Goal: Task Accomplishment & Management: Complete application form

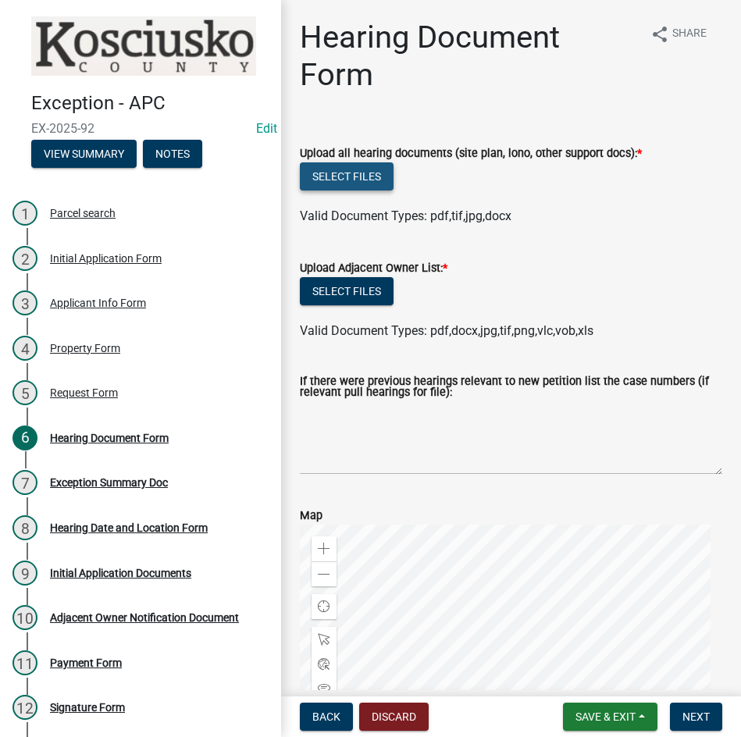
click at [352, 178] on button "Select files" at bounding box center [347, 176] width 94 height 28
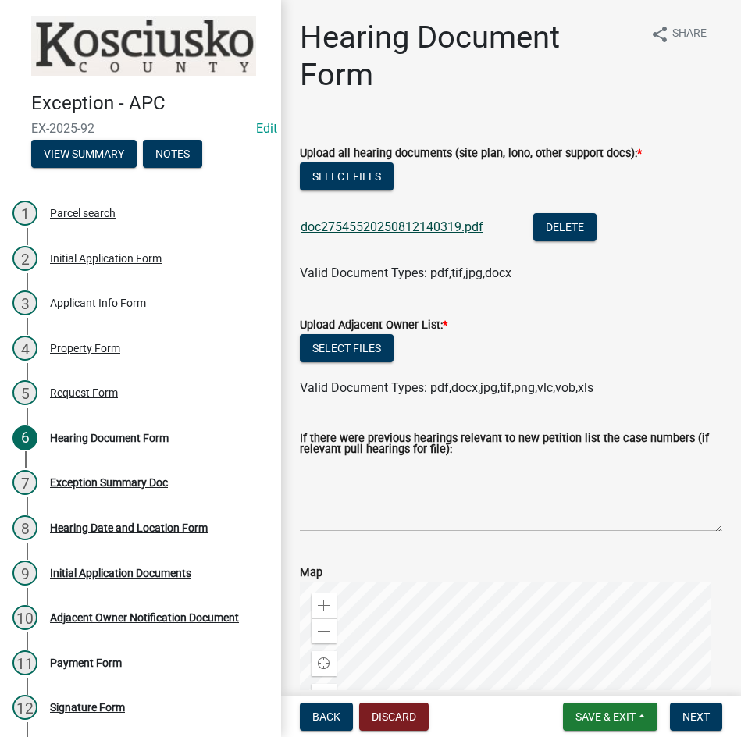
click at [401, 226] on link "doc27545520250812140319.pdf" at bounding box center [392, 226] width 183 height 15
click at [579, 223] on button "Delete" at bounding box center [564, 227] width 63 height 28
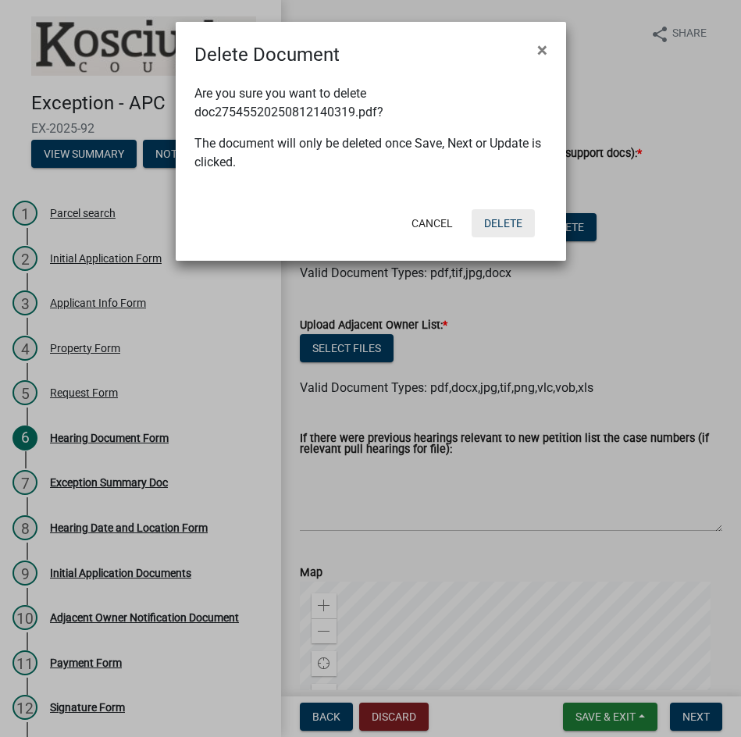
click at [497, 217] on button "Delete" at bounding box center [503, 223] width 63 height 28
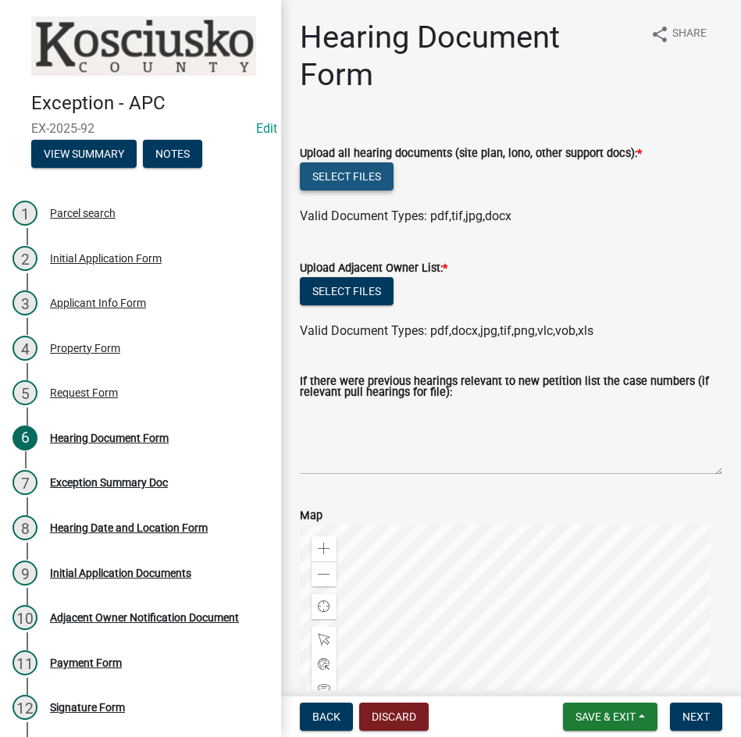
click at [352, 177] on button "Select files" at bounding box center [347, 176] width 94 height 28
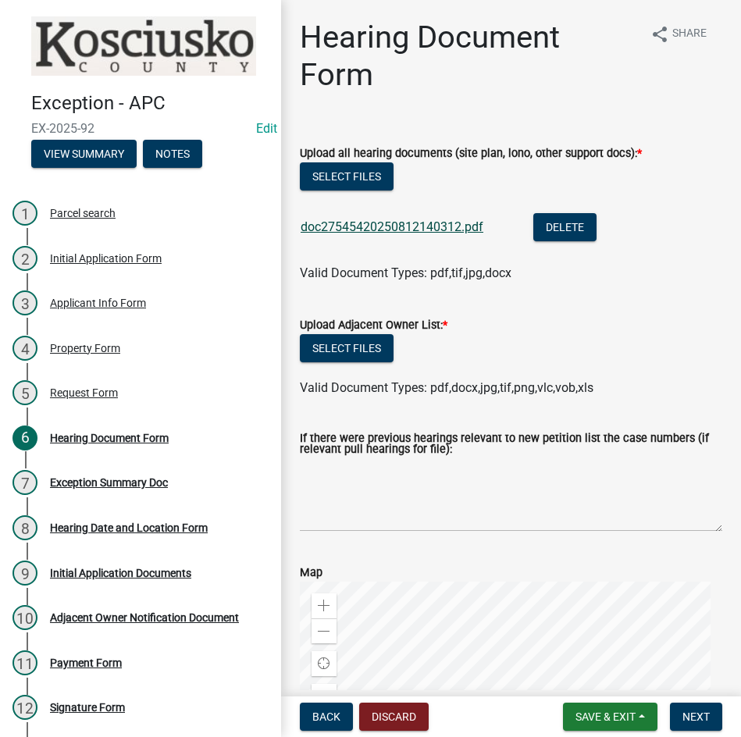
click at [392, 223] on link "doc27545420250812140312.pdf" at bounding box center [392, 226] width 183 height 15
click at [352, 345] on button "Select files" at bounding box center [347, 348] width 94 height 28
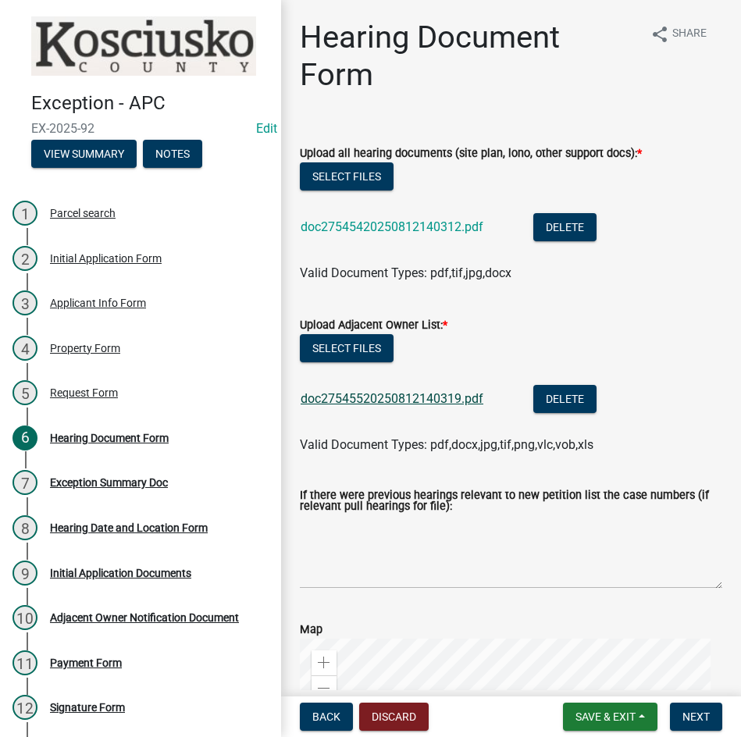
click at [419, 393] on link "doc27545520250812140319.pdf" at bounding box center [392, 398] width 183 height 15
click at [697, 718] on span "Next" at bounding box center [695, 717] width 27 height 12
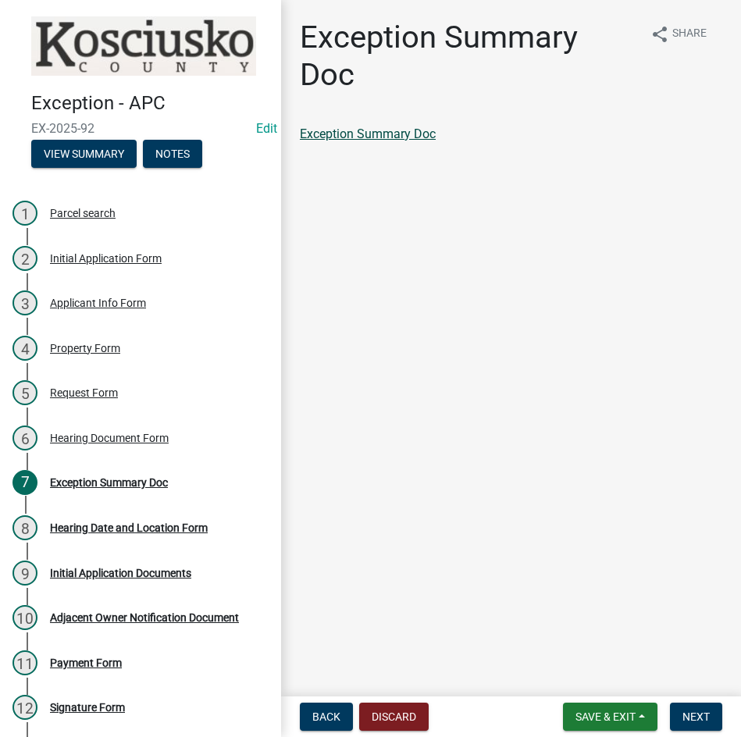
click at [370, 135] on link "Exception Summary Doc" at bounding box center [368, 133] width 136 height 15
click at [689, 712] on span "Next" at bounding box center [695, 717] width 27 height 12
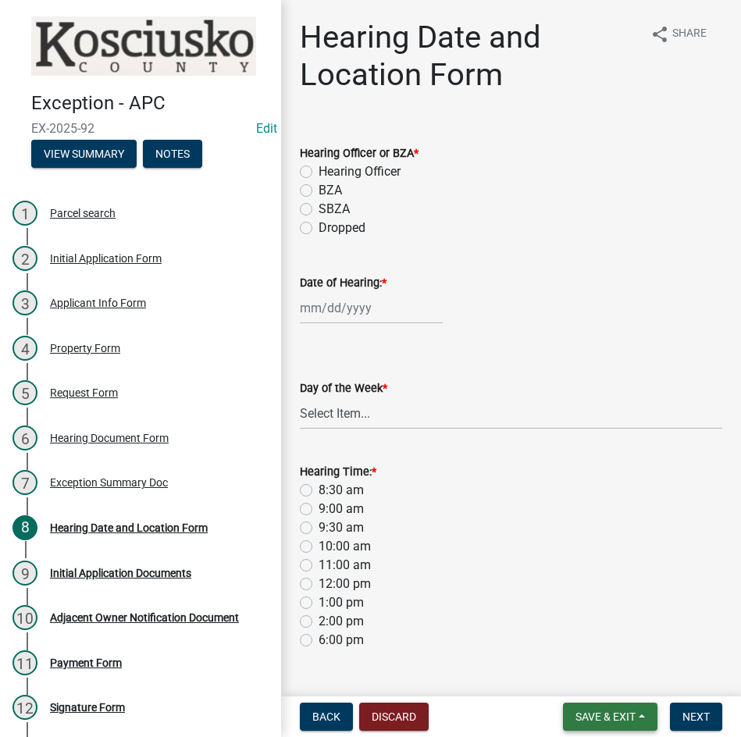
click at [599, 716] on span "Save & Exit" at bounding box center [605, 717] width 60 height 12
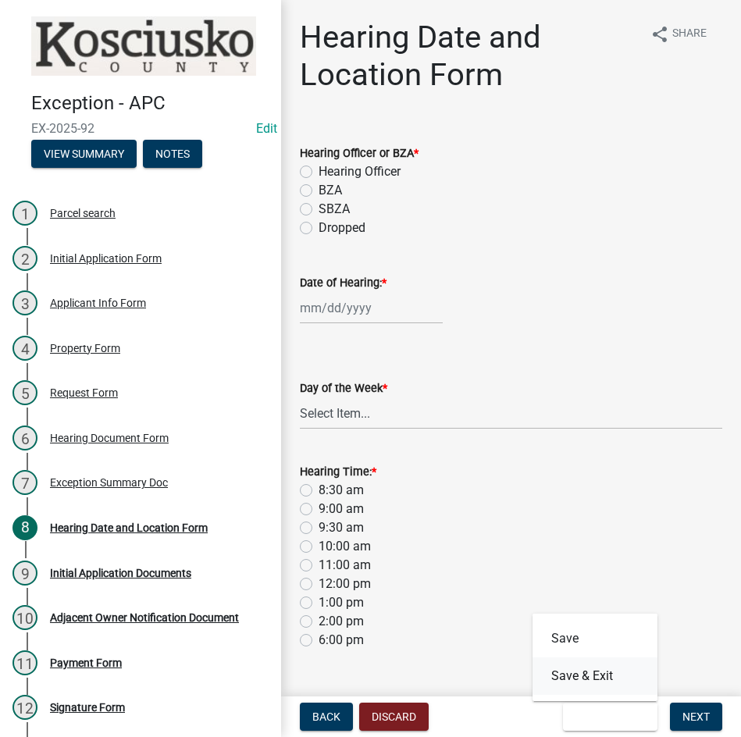
click at [581, 672] on button "Save & Exit" at bounding box center [595, 675] width 125 height 37
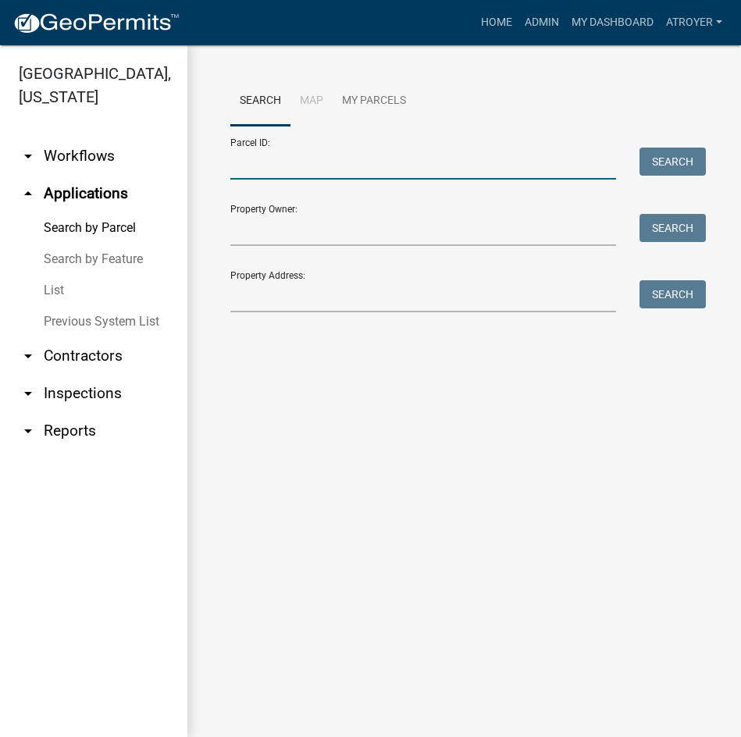
click at [327, 164] on input "Parcel ID:" at bounding box center [423, 164] width 386 height 32
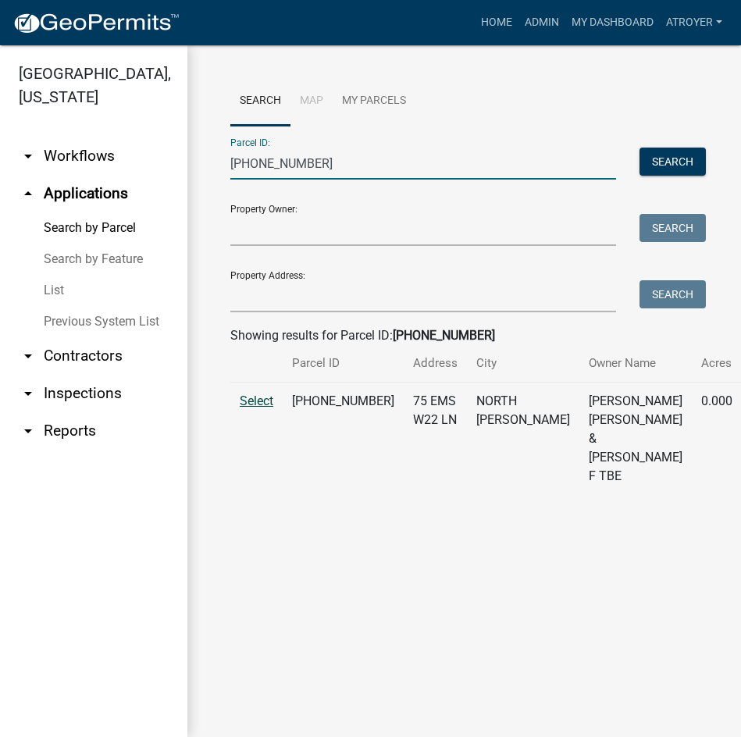
type input "[PHONE_NUMBER]"
click at [262, 408] on span "Select" at bounding box center [257, 401] width 34 height 15
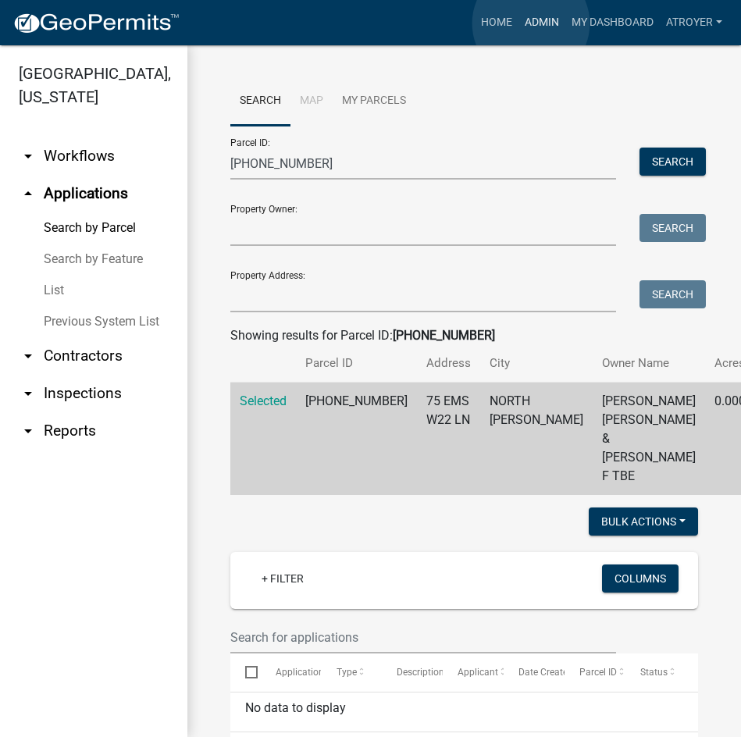
click at [531, 23] on link "Admin" at bounding box center [541, 23] width 47 height 30
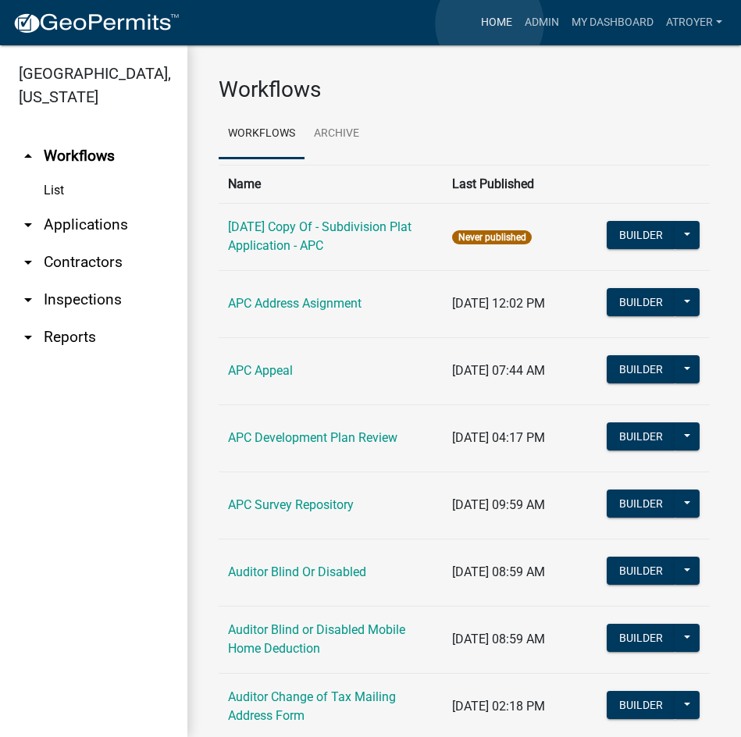
click at [490, 23] on link "Home" at bounding box center [497, 23] width 44 height 30
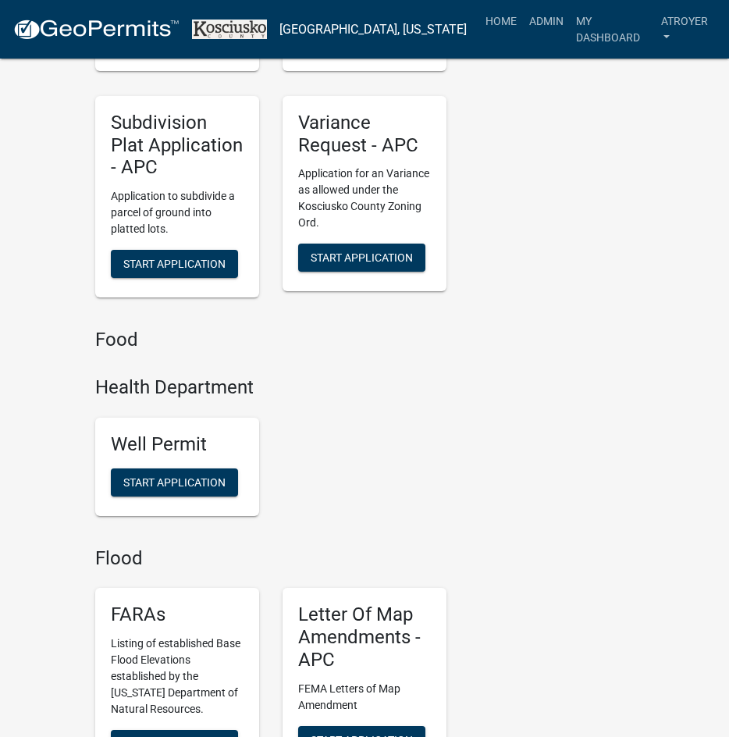
scroll to position [3592, 0]
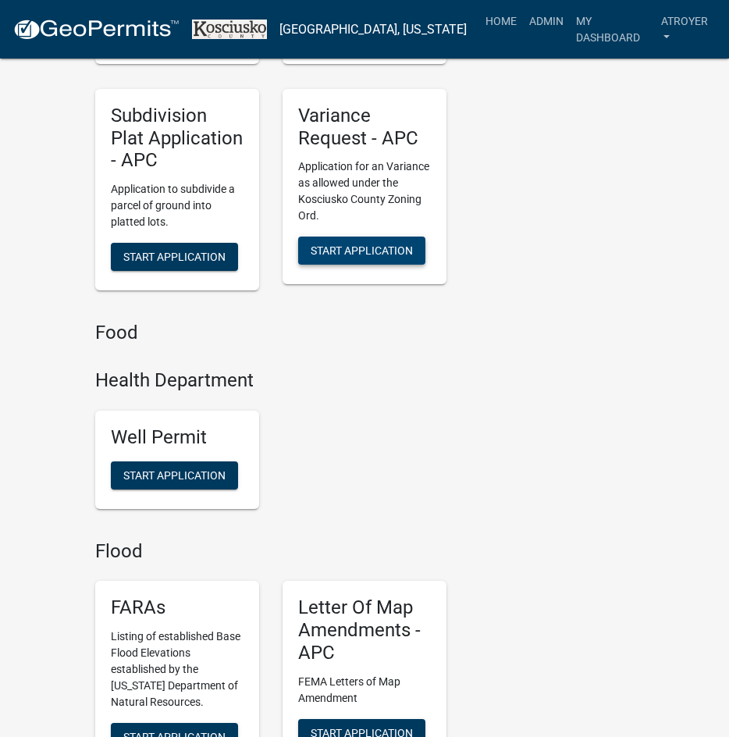
click at [336, 244] on span "Start Application" at bounding box center [362, 250] width 102 height 12
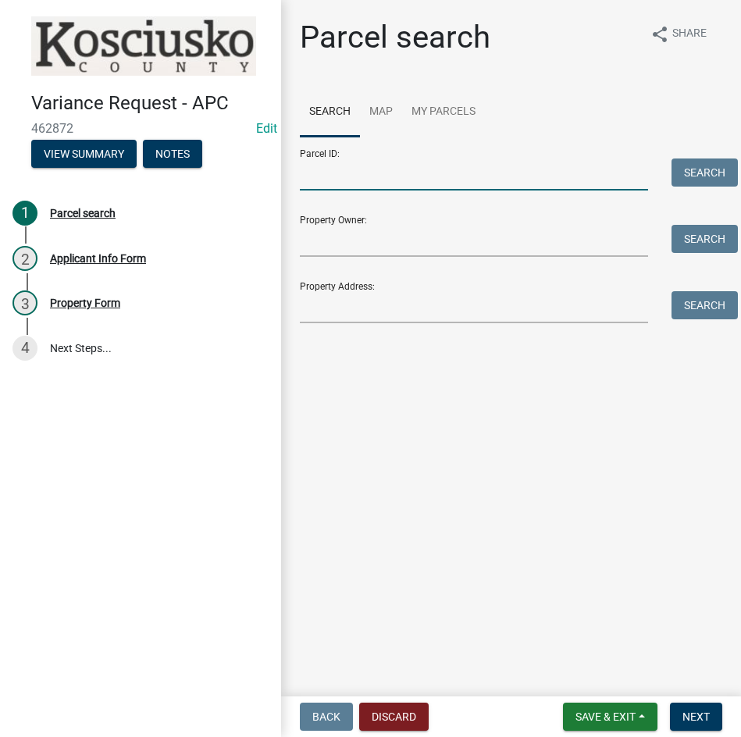
click at [367, 162] on input "Parcel ID:" at bounding box center [474, 175] width 348 height 32
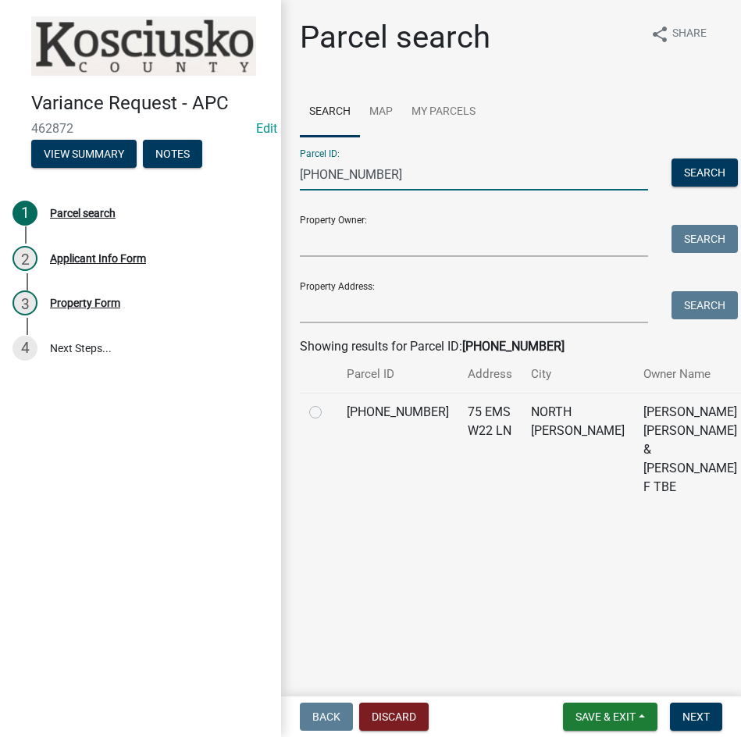
type input "[PHONE_NUMBER]"
click at [328, 403] on label at bounding box center [328, 403] width 0 height 0
click at [328, 413] on input "radio" at bounding box center [333, 408] width 10 height 10
radio input "true"
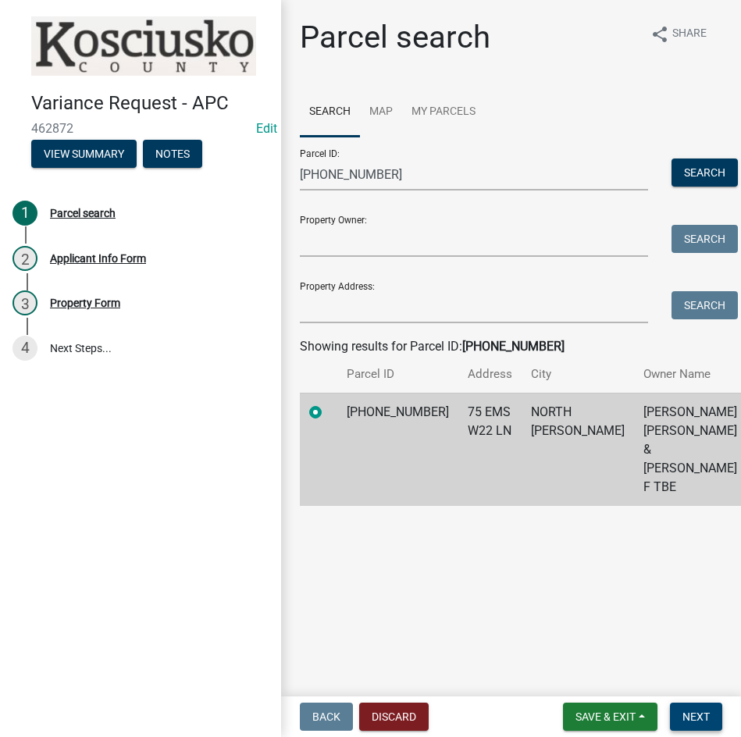
click at [685, 707] on button "Next" at bounding box center [696, 717] width 52 height 28
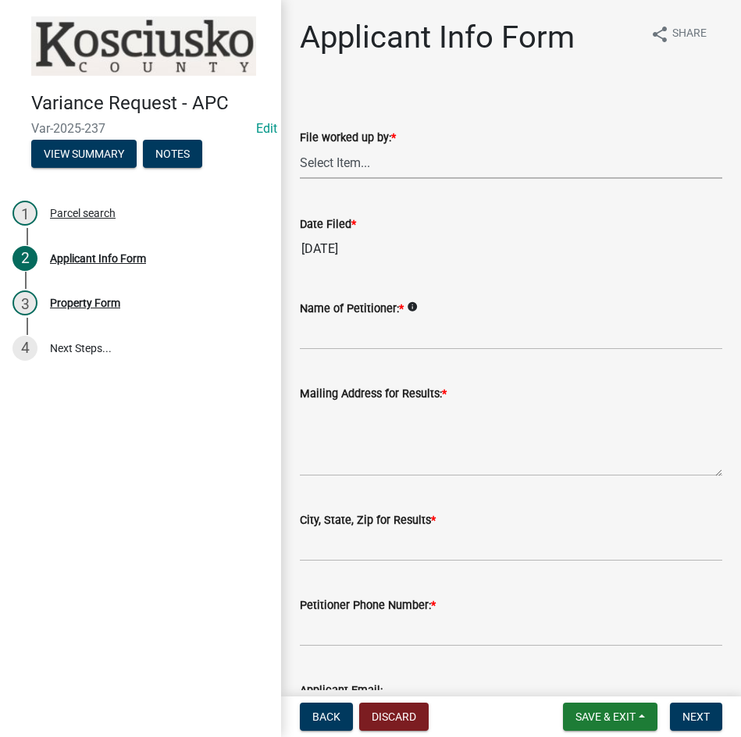
click at [387, 174] on select "Select Item... MMS LT AT CS [PERSON_NAME]" at bounding box center [511, 163] width 422 height 32
click at [300, 147] on select "Select Item... MMS LT AT CS [PERSON_NAME]" at bounding box center [511, 163] width 422 height 32
select select "d95389f4-ab5a-4603-9826-29cf73316391"
click at [381, 330] on input "Name of Petitioner: *" at bounding box center [511, 334] width 422 height 32
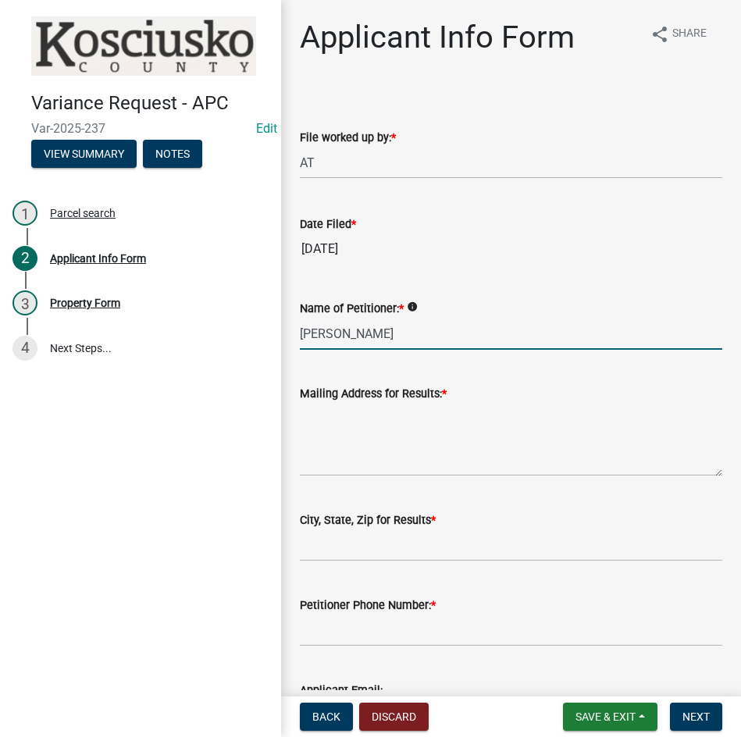
type input "[PERSON_NAME]"
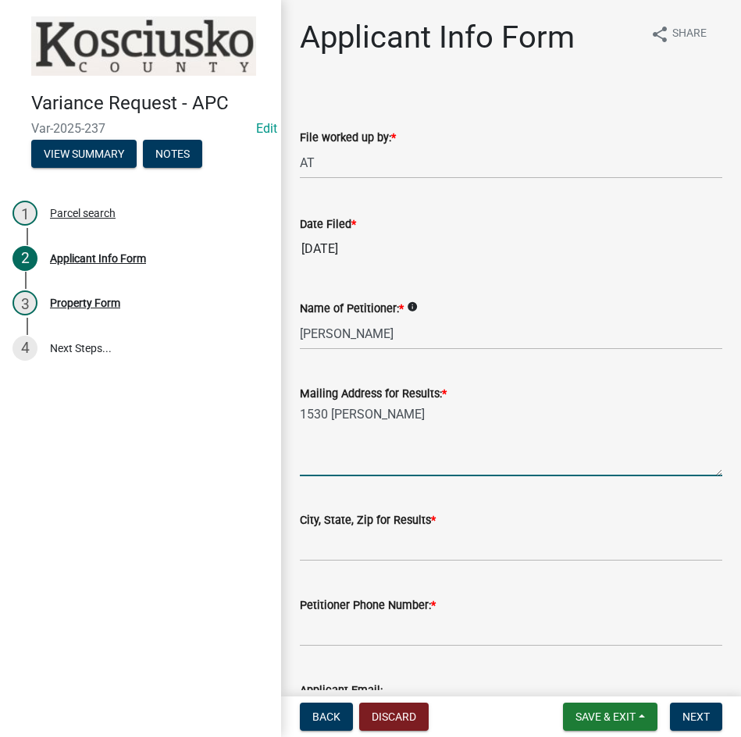
type textarea "1530 [PERSON_NAME]"
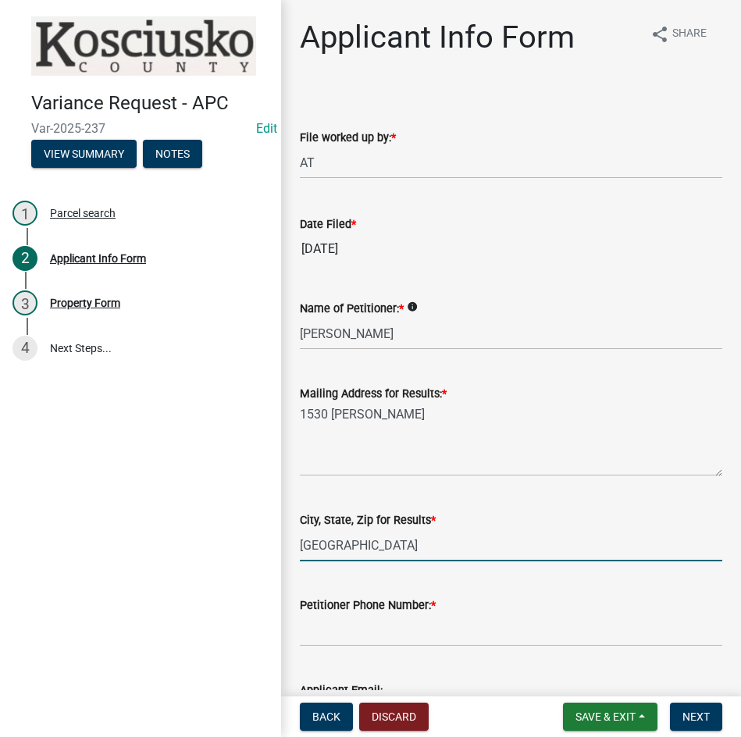
type input "[GEOGRAPHIC_DATA]"
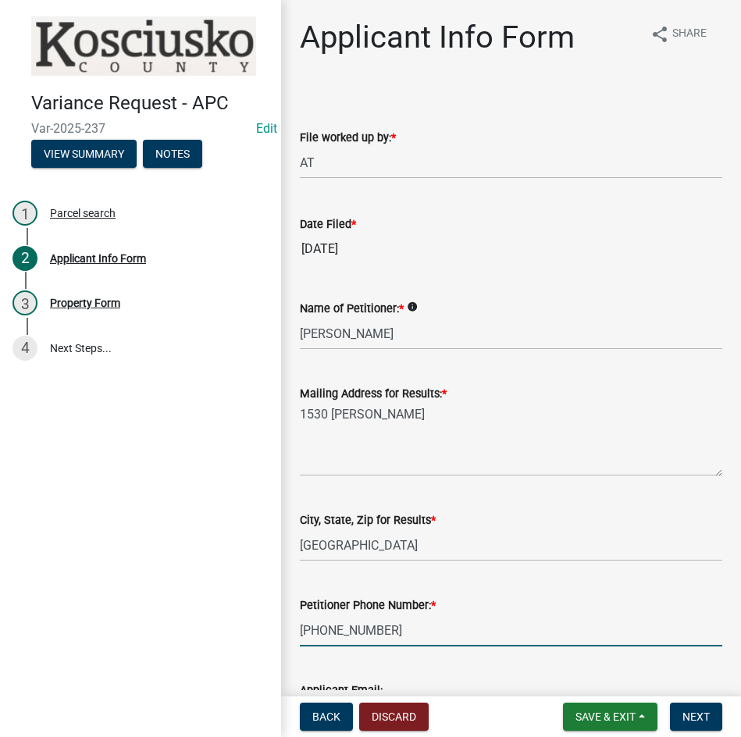
type input "[PHONE_NUMBER]"
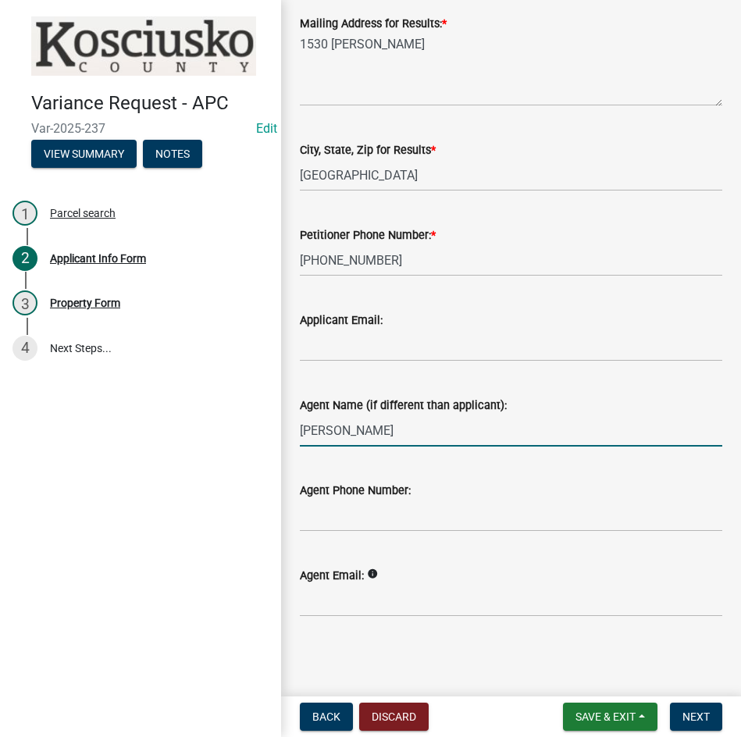
type input "[PERSON_NAME]"
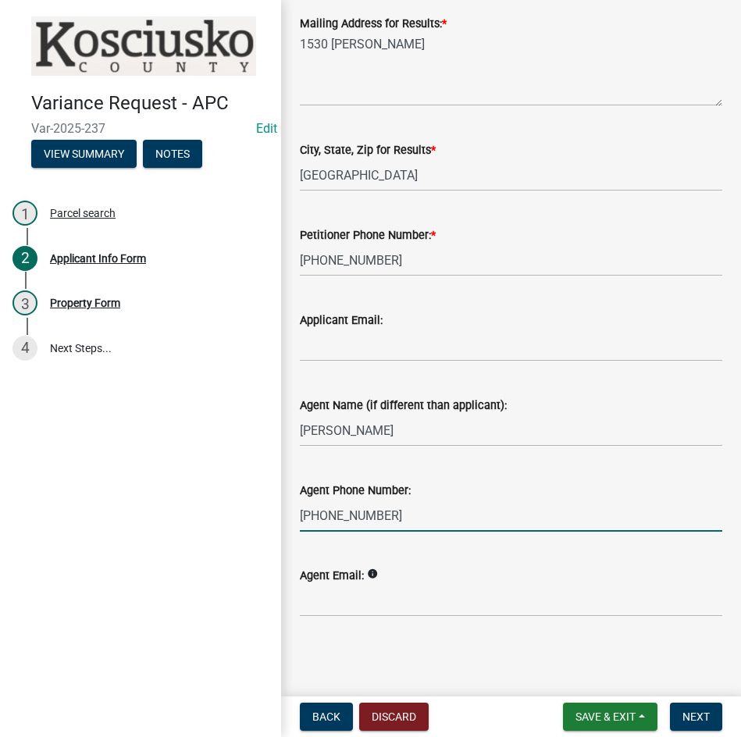
type input "[PHONE_NUMBER]"
click at [685, 720] on span "Next" at bounding box center [695, 717] width 27 height 12
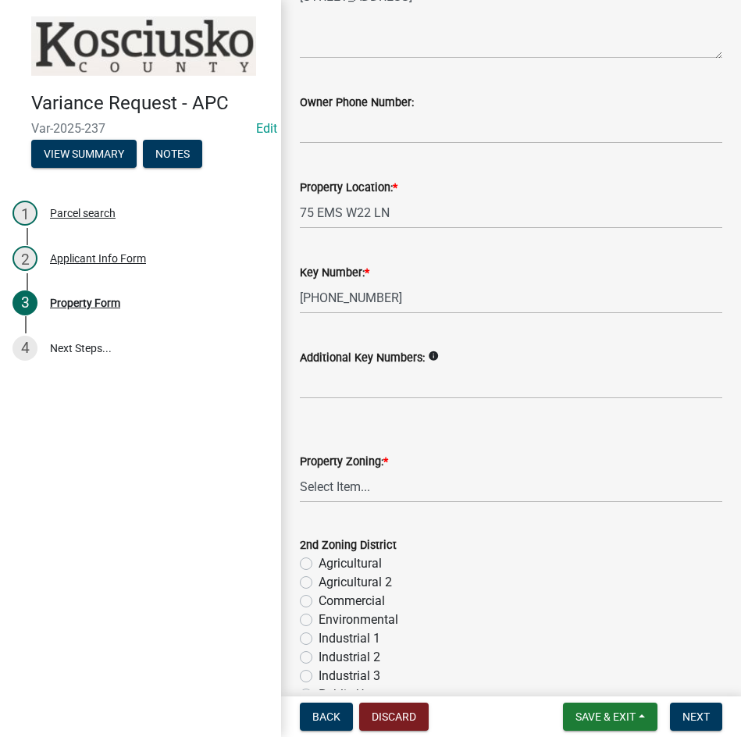
scroll to position [234, 0]
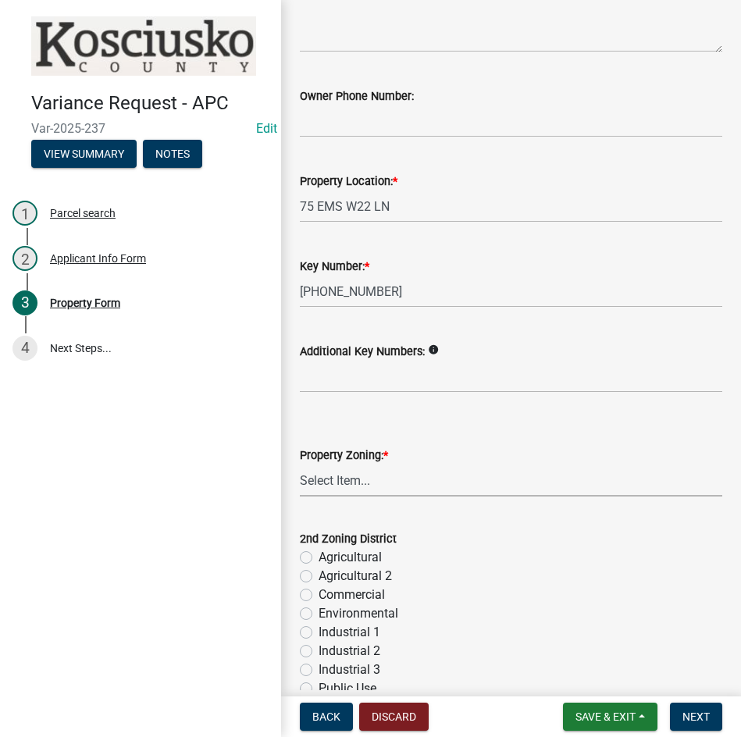
click at [422, 486] on select "Select Item... Agricultural Agricultural 2 Commercial Environmental Industrial …" at bounding box center [511, 481] width 422 height 32
click at [300, 465] on select "Select Item... Agricultural Agricultural 2 Commercial Environmental Industrial …" at bounding box center [511, 481] width 422 height 32
select select "1146270b-2111-4e23-bf7f-74ce85cf7041"
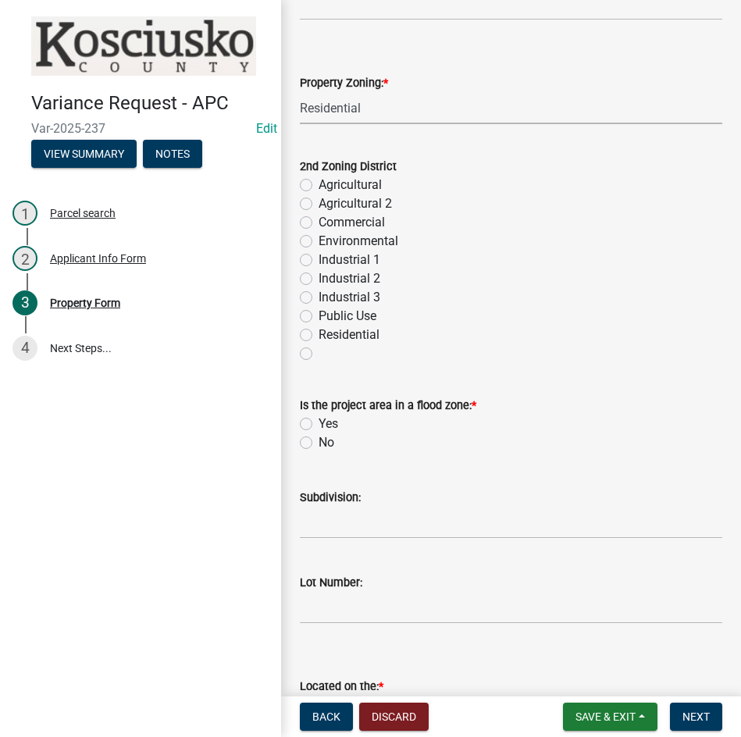
scroll to position [625, 0]
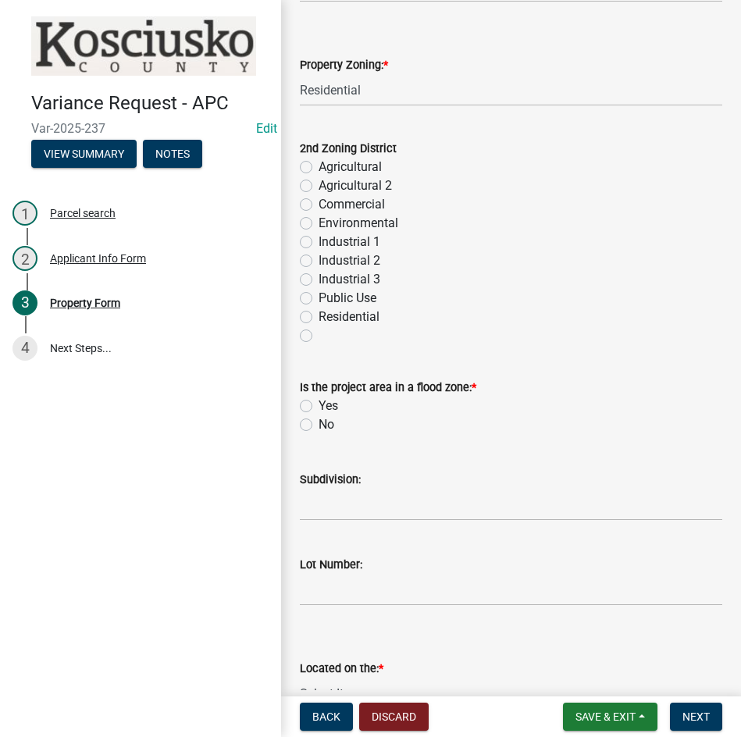
click at [319, 423] on label "No" at bounding box center [327, 424] width 16 height 19
click at [319, 423] on input "No" at bounding box center [324, 420] width 10 height 10
radio input "true"
click at [392, 504] on input "Subdivision:" at bounding box center [511, 505] width 422 height 32
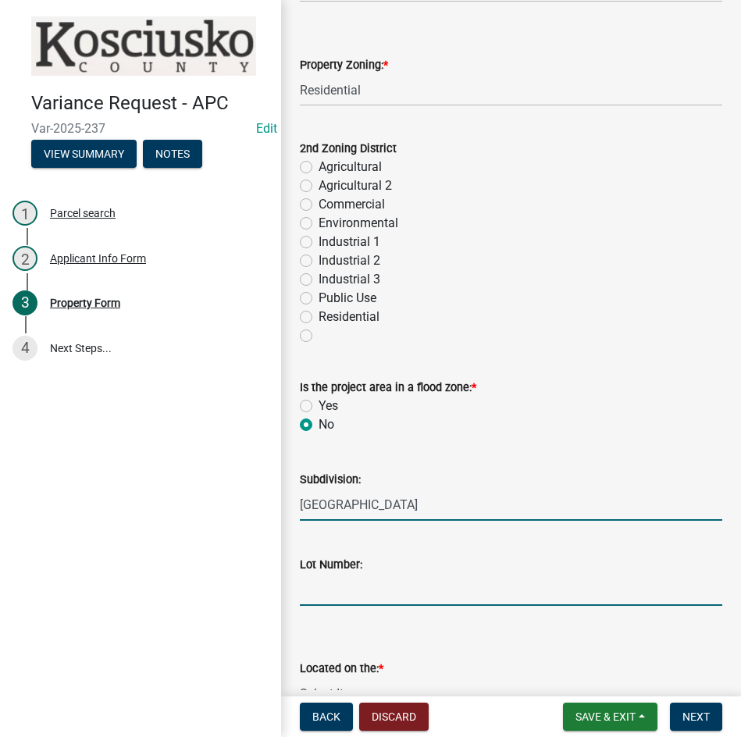
click at [408, 510] on input "[GEOGRAPHIC_DATA]" at bounding box center [511, 505] width 422 height 32
type input "Brookshaven 1st"
type input "14"
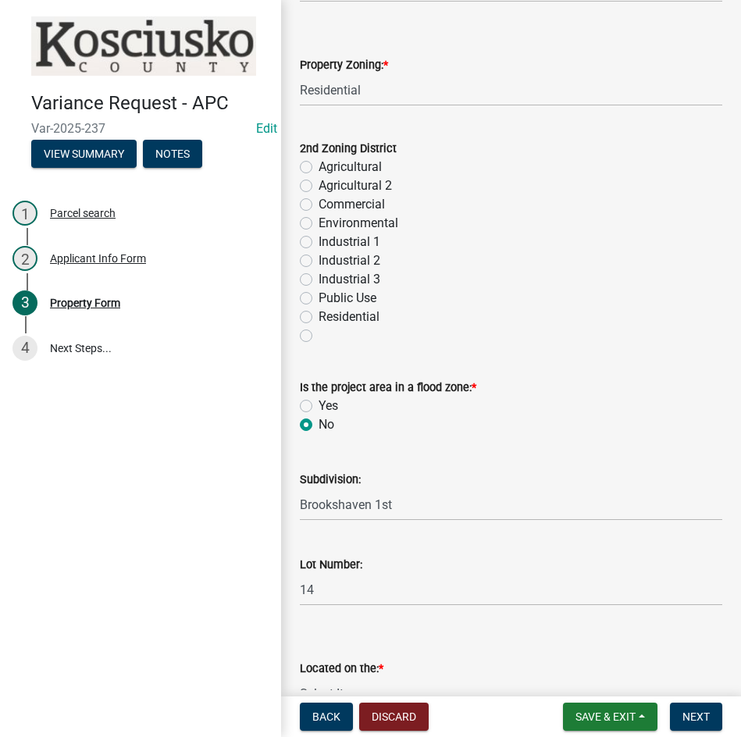
scroll to position [644, 0]
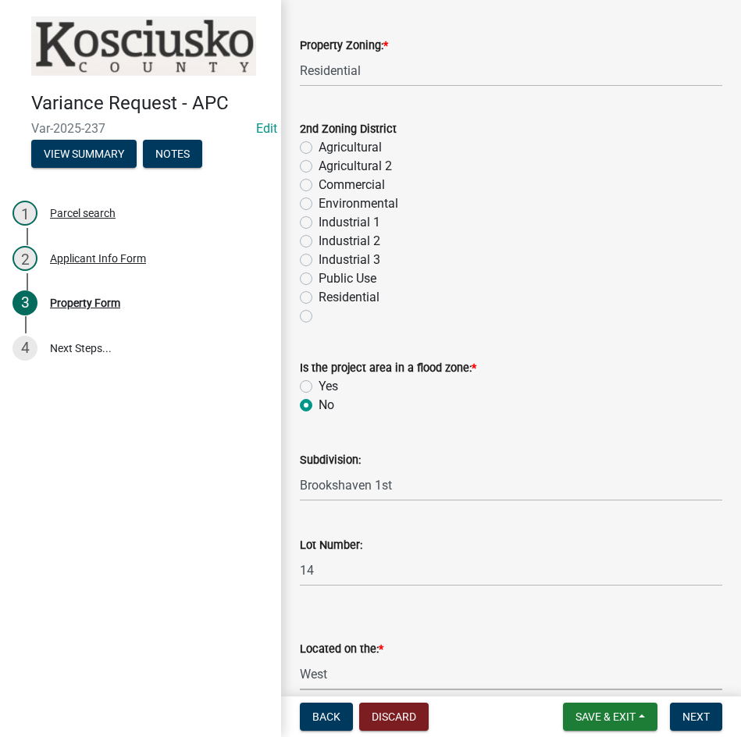
select select "dd23c302-fd8e-4dc5-81ce-e8ac1d060e01"
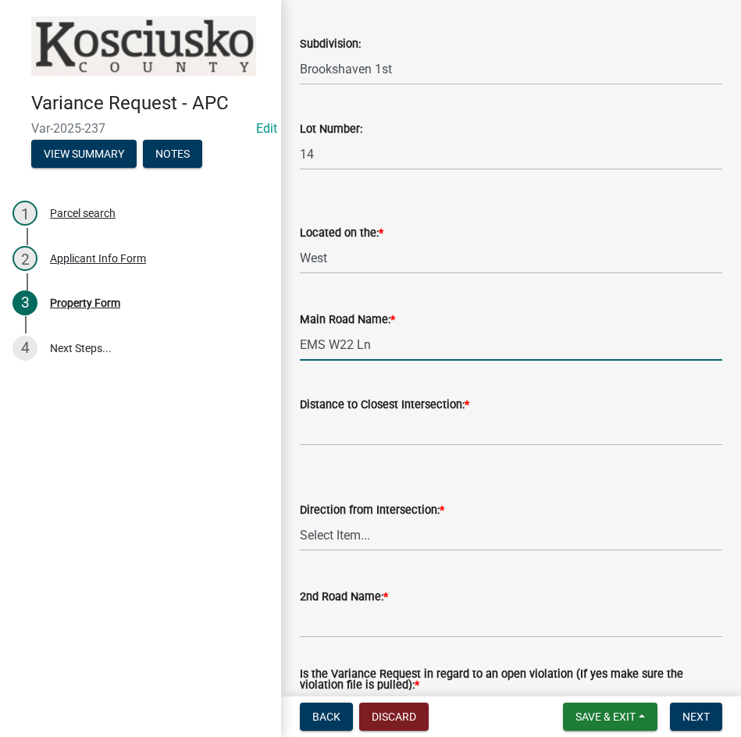
type input "EMS W22 Ln"
type input "485"
select select "8c3b6099-7925-4df4-a459-01e50184b84c"
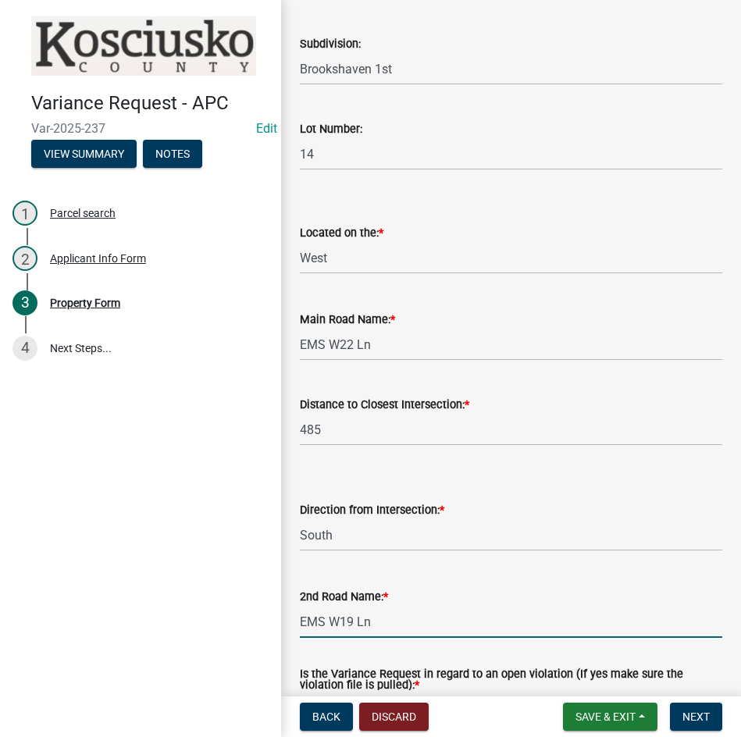
type input "EMS W19 Ln"
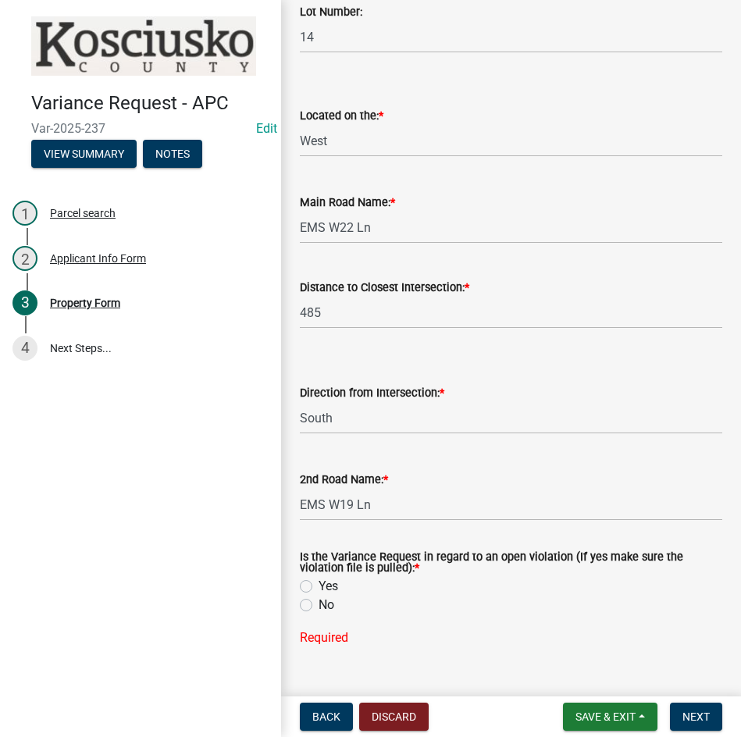
click at [319, 607] on label "No" at bounding box center [327, 605] width 16 height 19
click at [319, 606] on input "No" at bounding box center [324, 601] width 10 height 10
radio input "true"
click at [697, 712] on span "Next" at bounding box center [695, 717] width 27 height 12
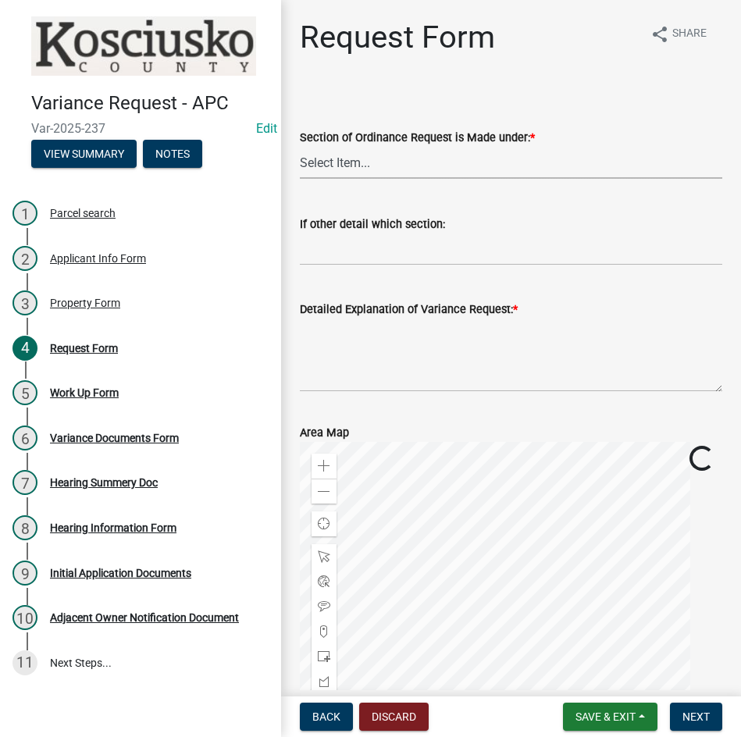
click at [423, 159] on select "Select Item... 2.10 I1 Criteria 2.11 I2 Criteria I3 Criteria 2.15 Lot and Yard …" at bounding box center [511, 163] width 422 height 32
click at [300, 147] on select "Select Item... 2.10 I1 Criteria 2.11 I2 Criteria I3 Criteria 2.15 Lot and Yard …" at bounding box center [511, 163] width 422 height 32
select select "77eb12f8-2a64-4a31-bfec-9b00716b2165"
click at [440, 387] on textarea "Detailed Explanation of Variance Request: *" at bounding box center [511, 355] width 422 height 73
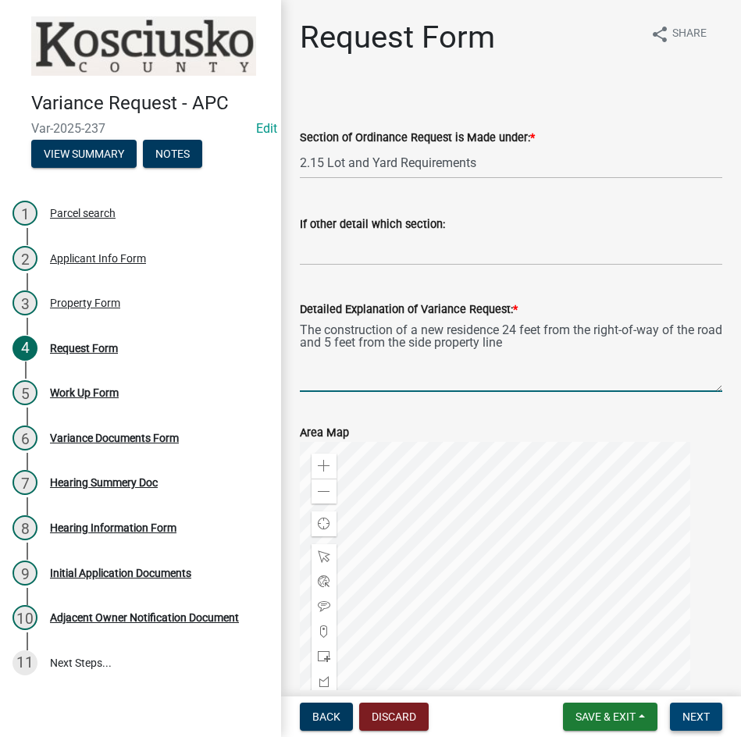
type textarea "The construction of a new residence 24 feet from the right-of-way of the road a…"
click at [690, 711] on span "Next" at bounding box center [695, 717] width 27 height 12
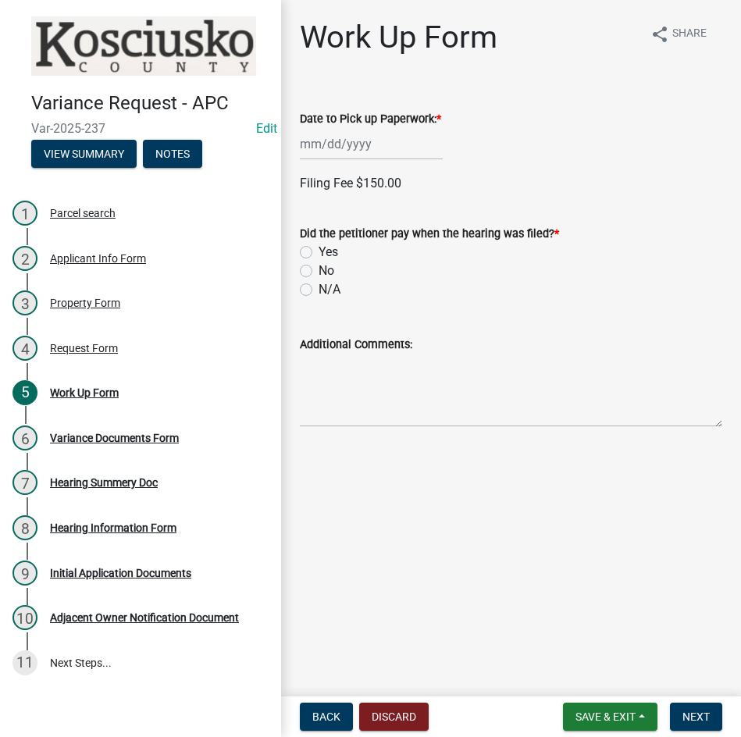
click at [378, 151] on div at bounding box center [371, 144] width 143 height 32
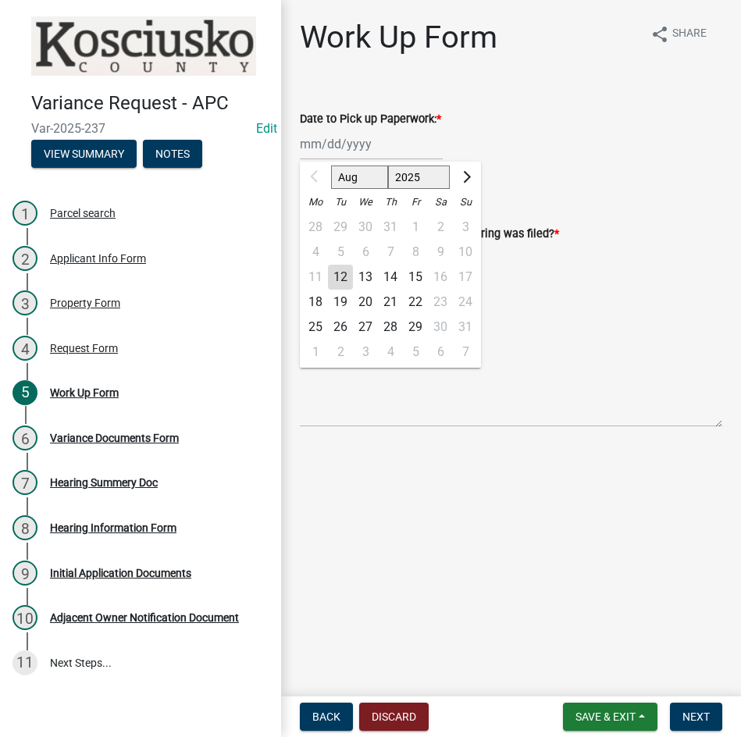
click at [308, 301] on div "18" at bounding box center [315, 302] width 25 height 25
type input "[DATE]"
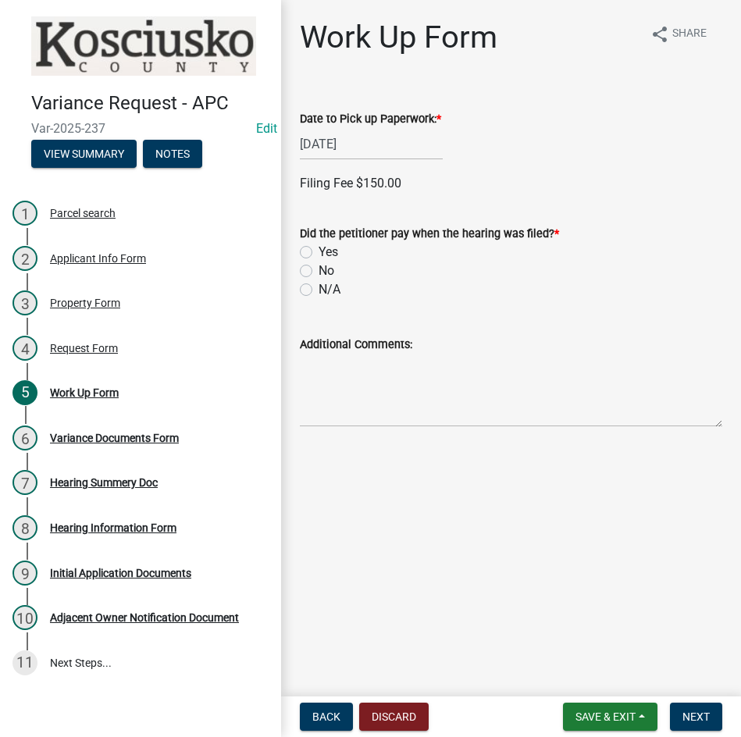
click at [319, 255] on label "Yes" at bounding box center [329, 252] width 20 height 19
click at [319, 253] on input "Yes" at bounding box center [324, 248] width 10 height 10
radio input "true"
click at [319, 357] on label "Credit" at bounding box center [335, 360] width 32 height 19
click at [319, 357] on input "Credit" at bounding box center [324, 356] width 10 height 10
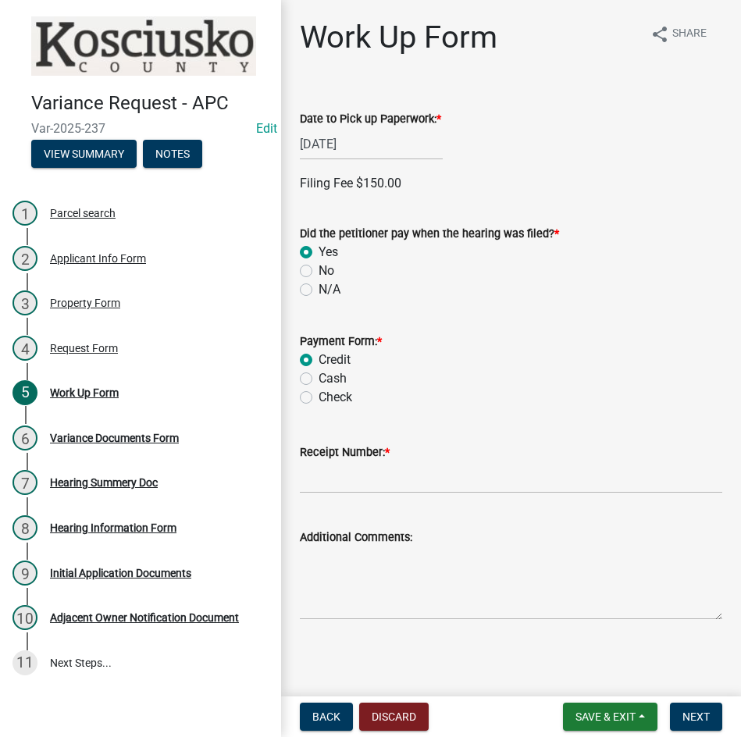
radio input "true"
drag, startPoint x: 367, startPoint y: 477, endPoint x: 408, endPoint y: 454, distance: 47.6
click at [367, 477] on input "Receipt Number: *" at bounding box center [511, 477] width 422 height 32
type input "14784779"
click at [709, 728] on button "Next" at bounding box center [696, 717] width 52 height 28
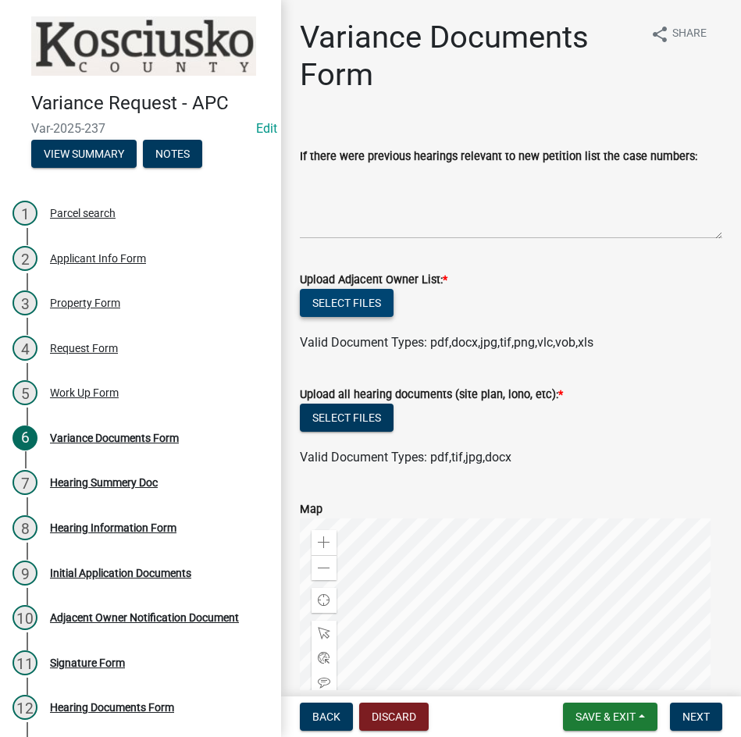
click at [339, 296] on button "Select files" at bounding box center [347, 303] width 94 height 28
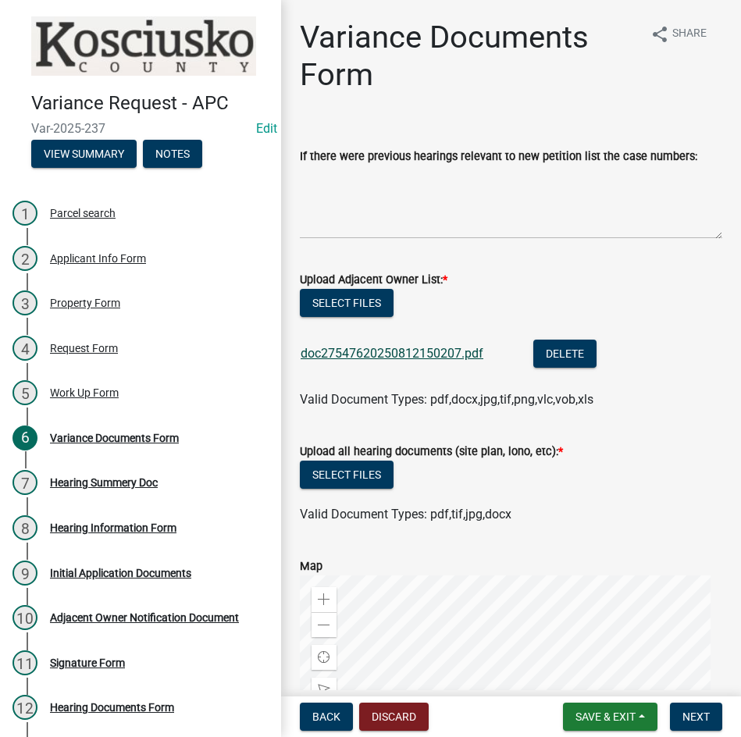
click at [383, 349] on link "doc27547620250812150207.pdf" at bounding box center [392, 353] width 183 height 15
click at [340, 472] on button "Select files" at bounding box center [347, 475] width 94 height 28
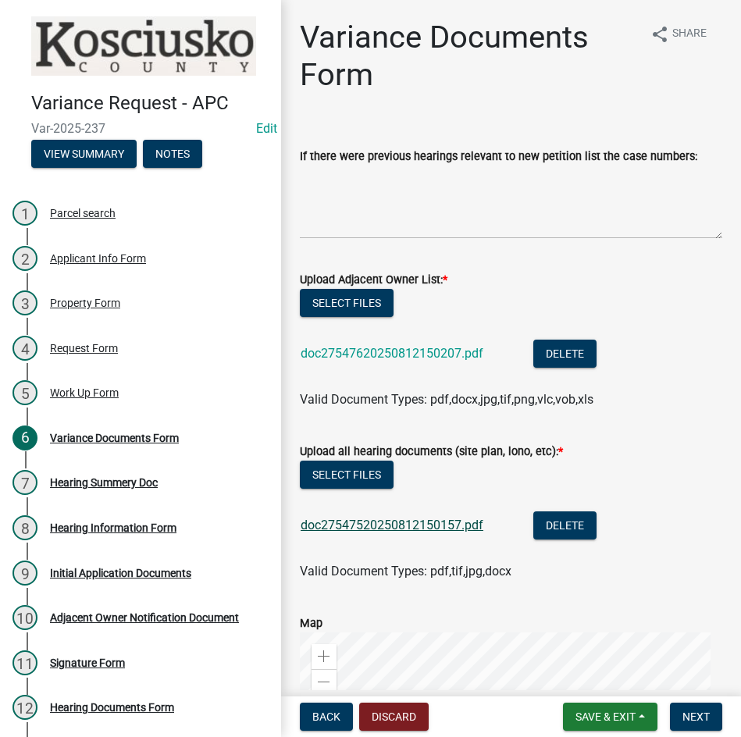
click at [365, 524] on link "doc27547520250812150157.pdf" at bounding box center [392, 525] width 183 height 15
click at [349, 300] on button "Select files" at bounding box center [347, 303] width 94 height 28
click at [693, 716] on span "Next" at bounding box center [695, 717] width 27 height 12
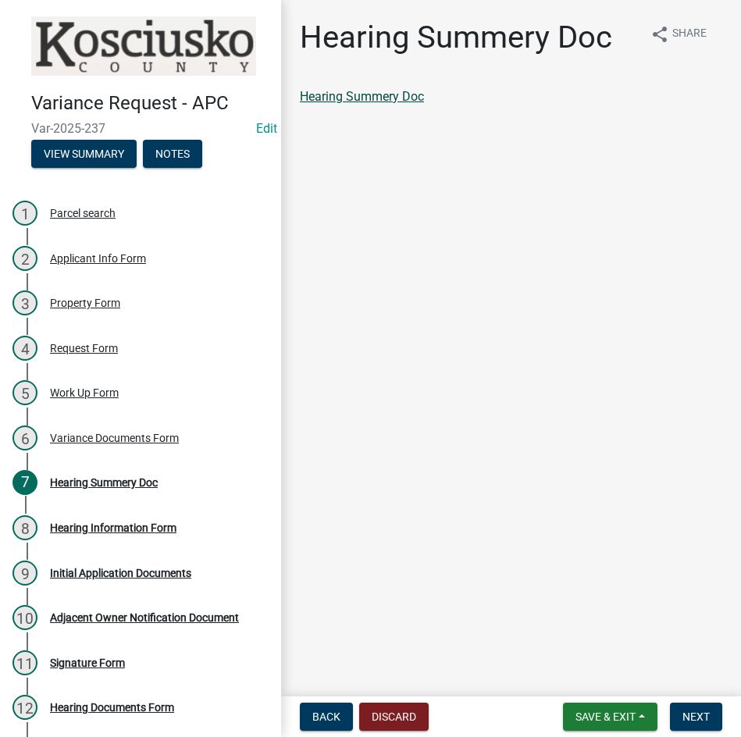
click at [363, 99] on link "Hearing Summery Doc" at bounding box center [362, 96] width 124 height 15
click at [697, 712] on span "Next" at bounding box center [695, 717] width 27 height 12
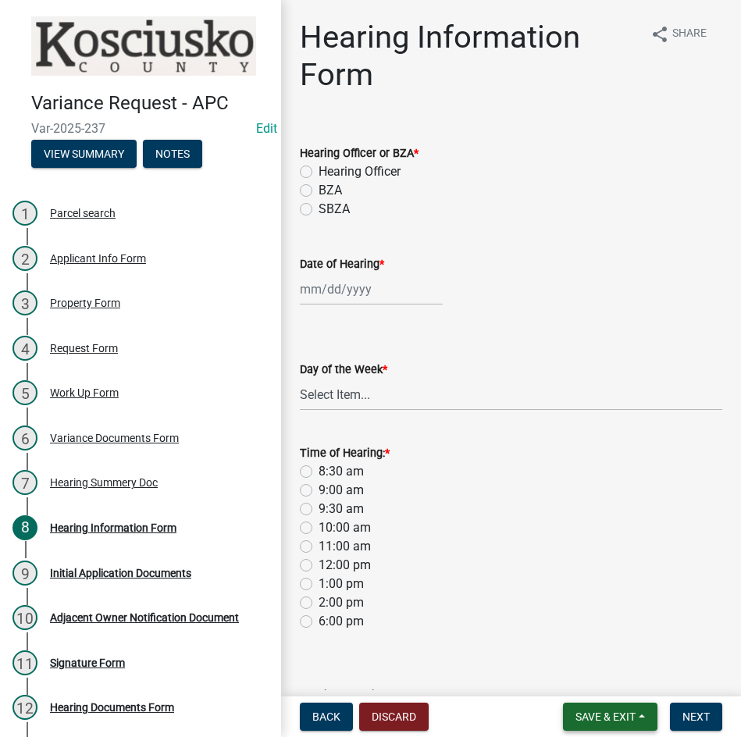
click at [588, 711] on span "Save & Exit" at bounding box center [605, 717] width 60 height 12
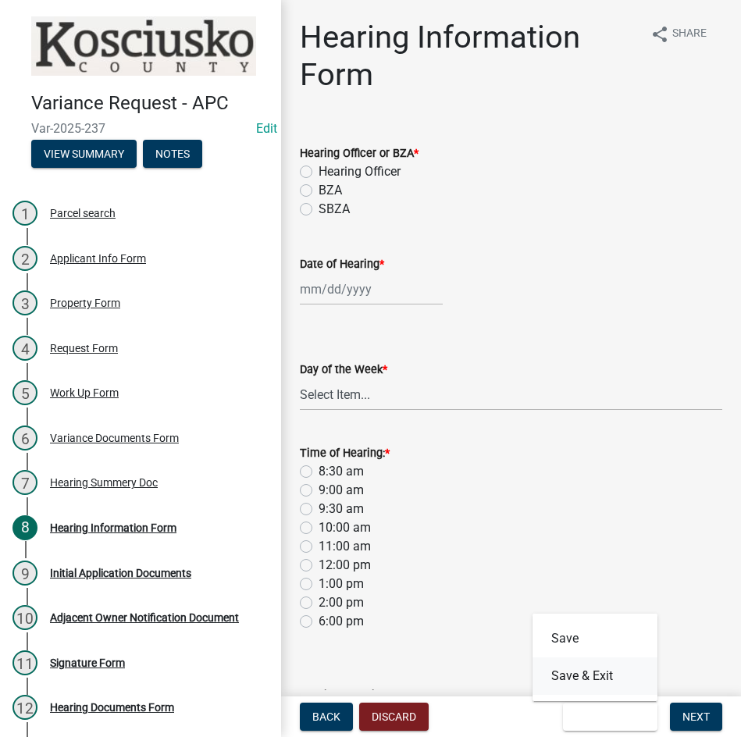
click at [580, 679] on button "Save & Exit" at bounding box center [595, 675] width 125 height 37
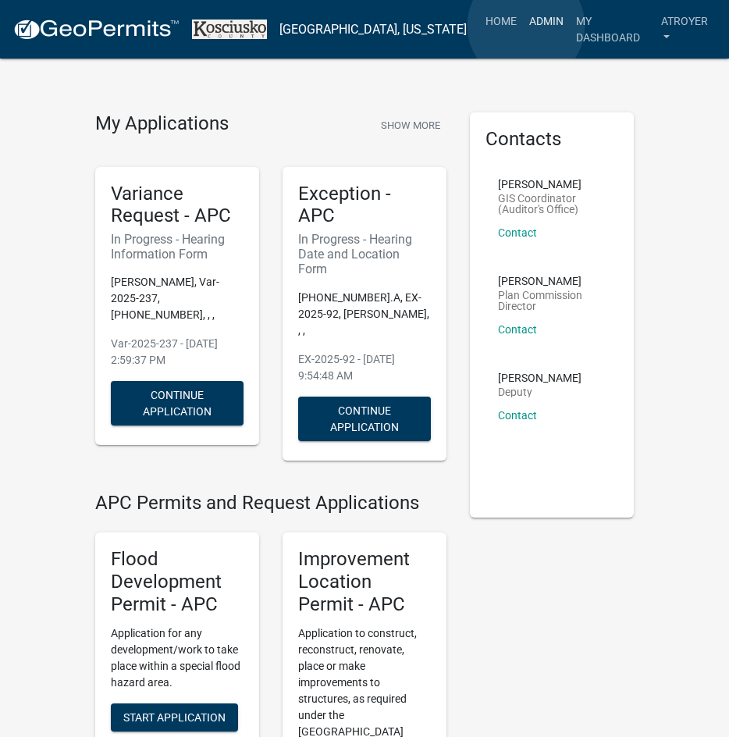
click at [526, 26] on link "Admin" at bounding box center [546, 21] width 47 height 30
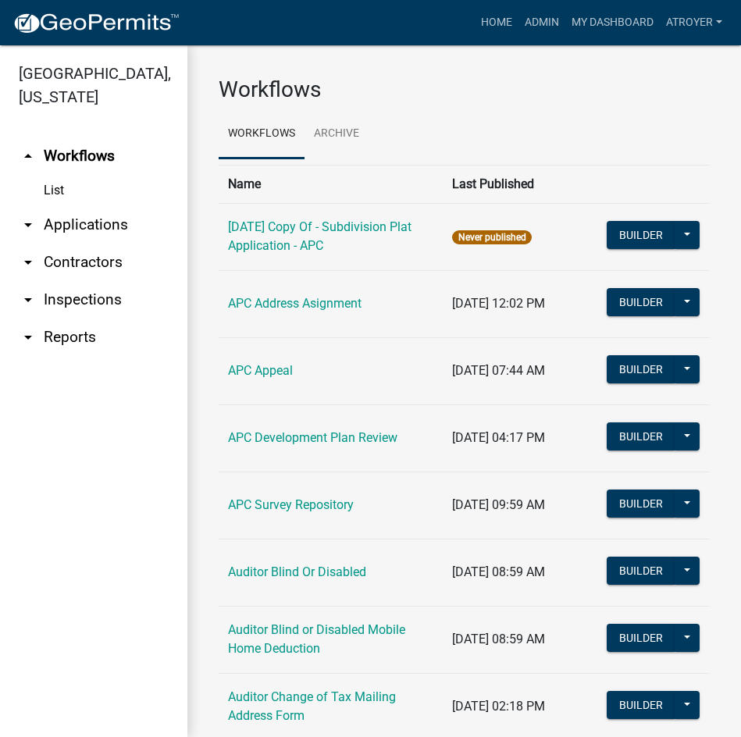
click at [84, 218] on link "arrow_drop_down Applications" at bounding box center [93, 224] width 187 height 37
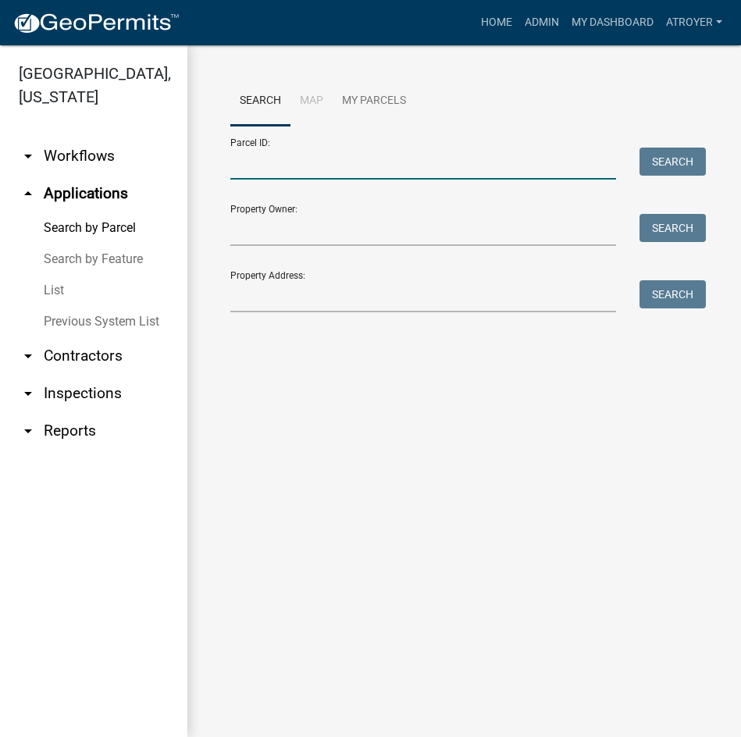
drag, startPoint x: 336, startPoint y: 159, endPoint x: 446, endPoint y: 154, distance: 110.2
click at [336, 159] on input "Parcel ID:" at bounding box center [423, 164] width 386 height 32
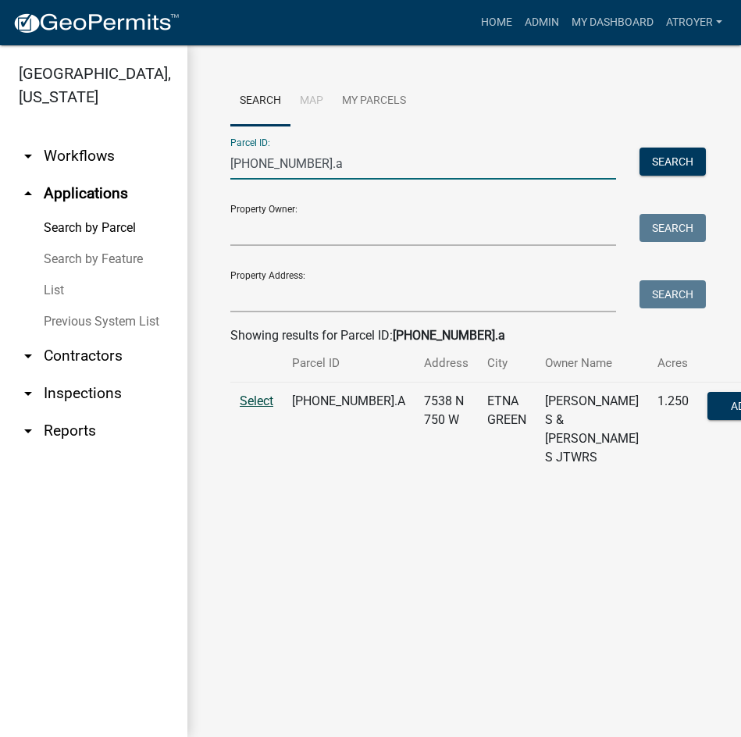
type input "[PHONE_NUMBER].a"
click at [268, 408] on span "Select" at bounding box center [257, 401] width 34 height 15
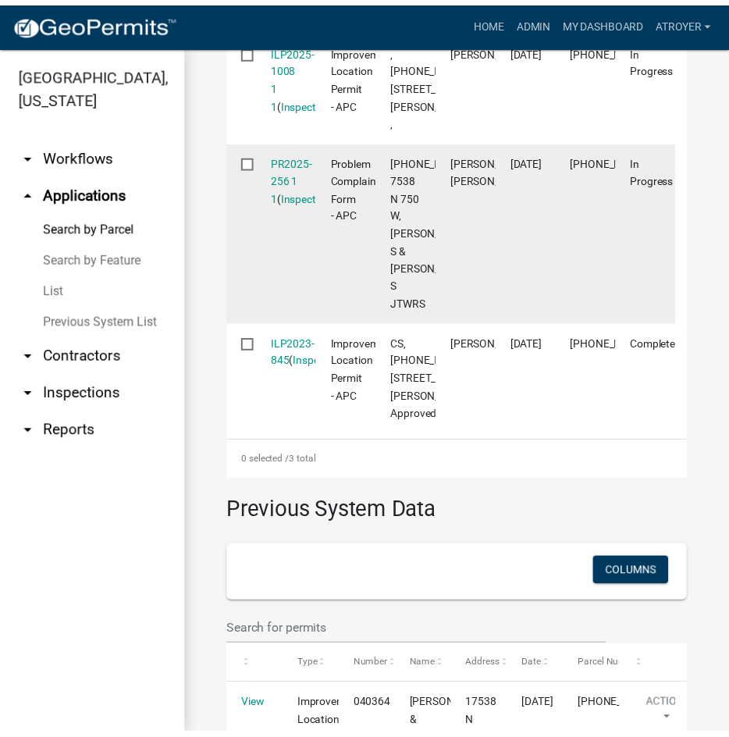
scroll to position [703, 0]
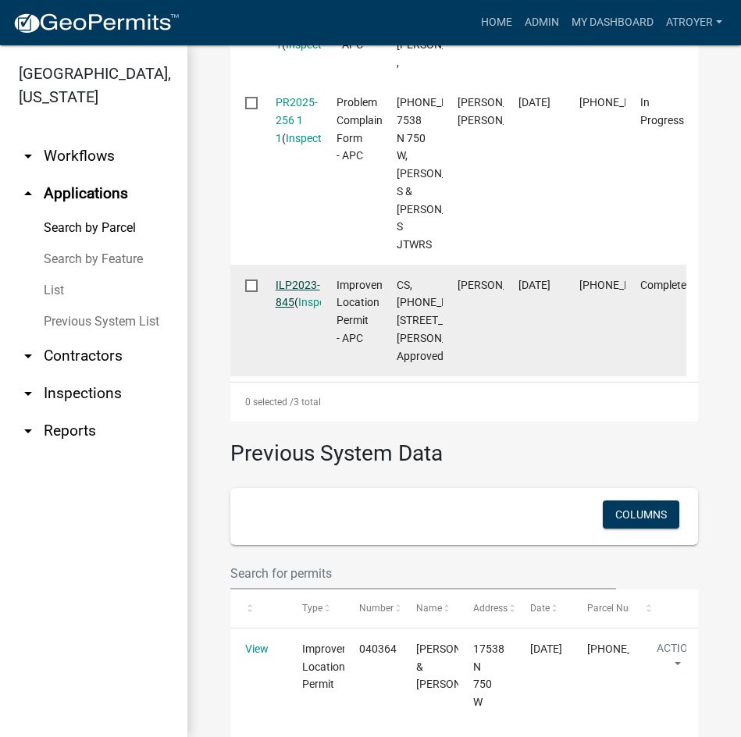
click at [283, 309] on link "ILP2023-845" at bounding box center [298, 294] width 45 height 30
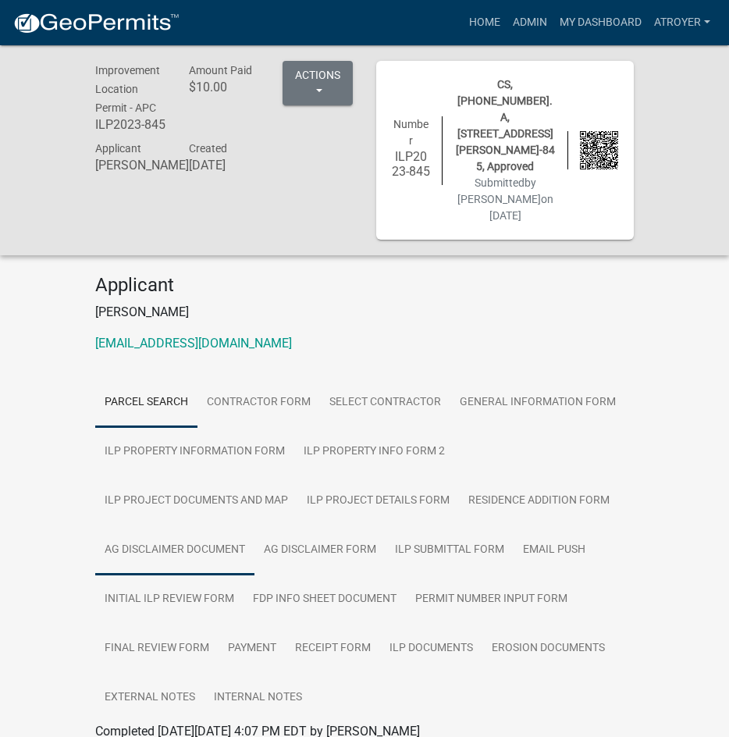
click at [219, 526] on link "Ag Disclaimer Document" at bounding box center [174, 551] width 159 height 50
click at [194, 736] on link "Ag Disclaimer Document" at bounding box center [163, 750] width 137 height 15
click at [315, 526] on link "Ag Disclaimer Form" at bounding box center [320, 551] width 131 height 50
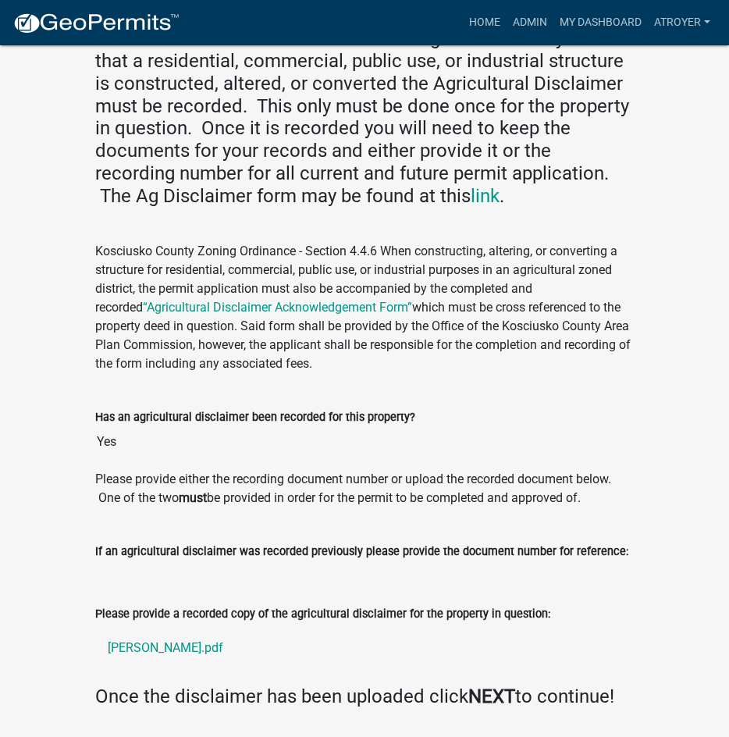
scroll to position [732, 0]
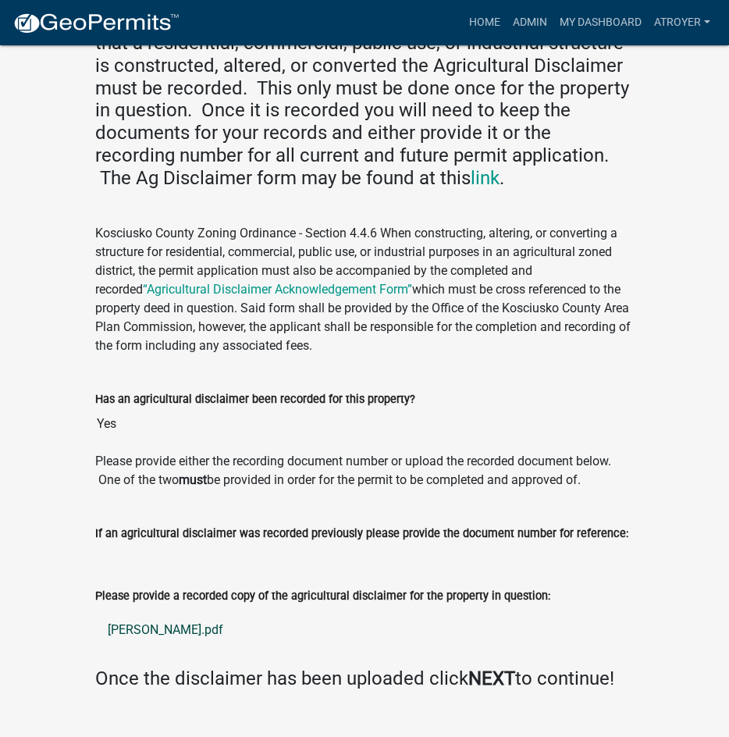
click at [148, 611] on link "[PERSON_NAME].pdf" at bounding box center [364, 629] width 539 height 37
